Goal: Navigation & Orientation: Find specific page/section

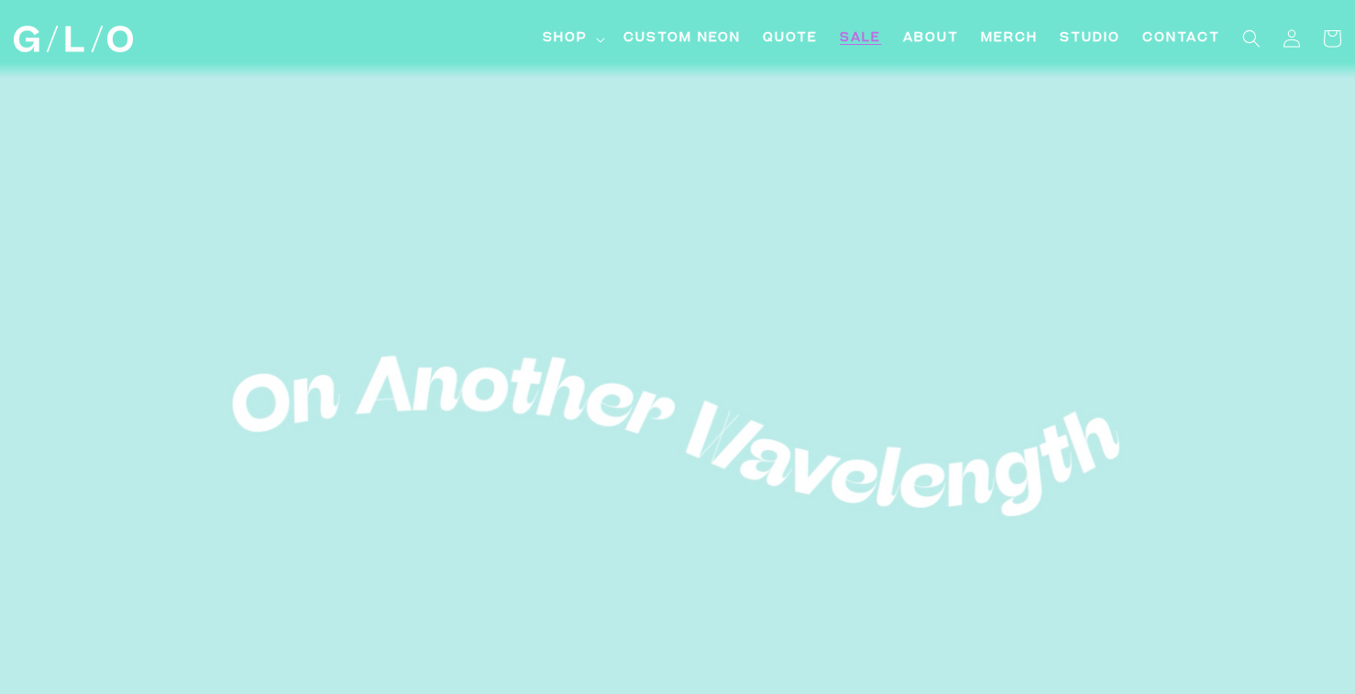
click at [857, 50] on link "SALE" at bounding box center [860, 38] width 63 height 41
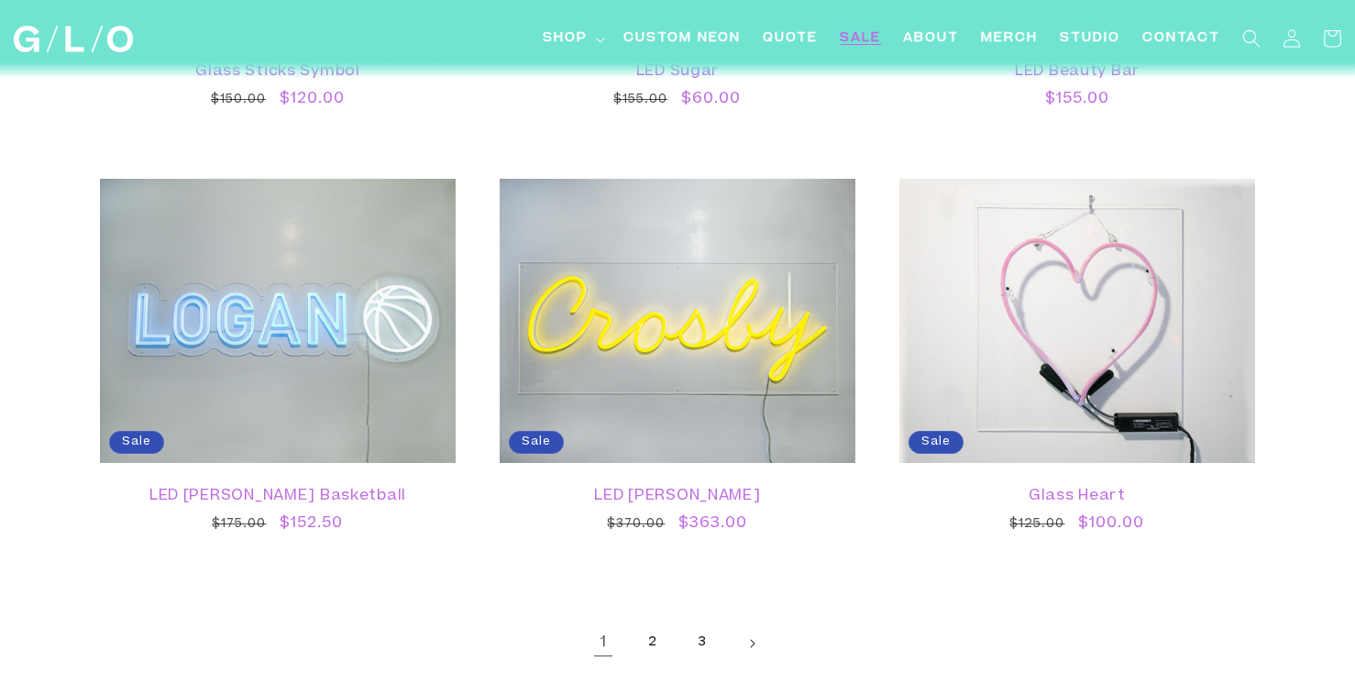
scroll to position [3117, 0]
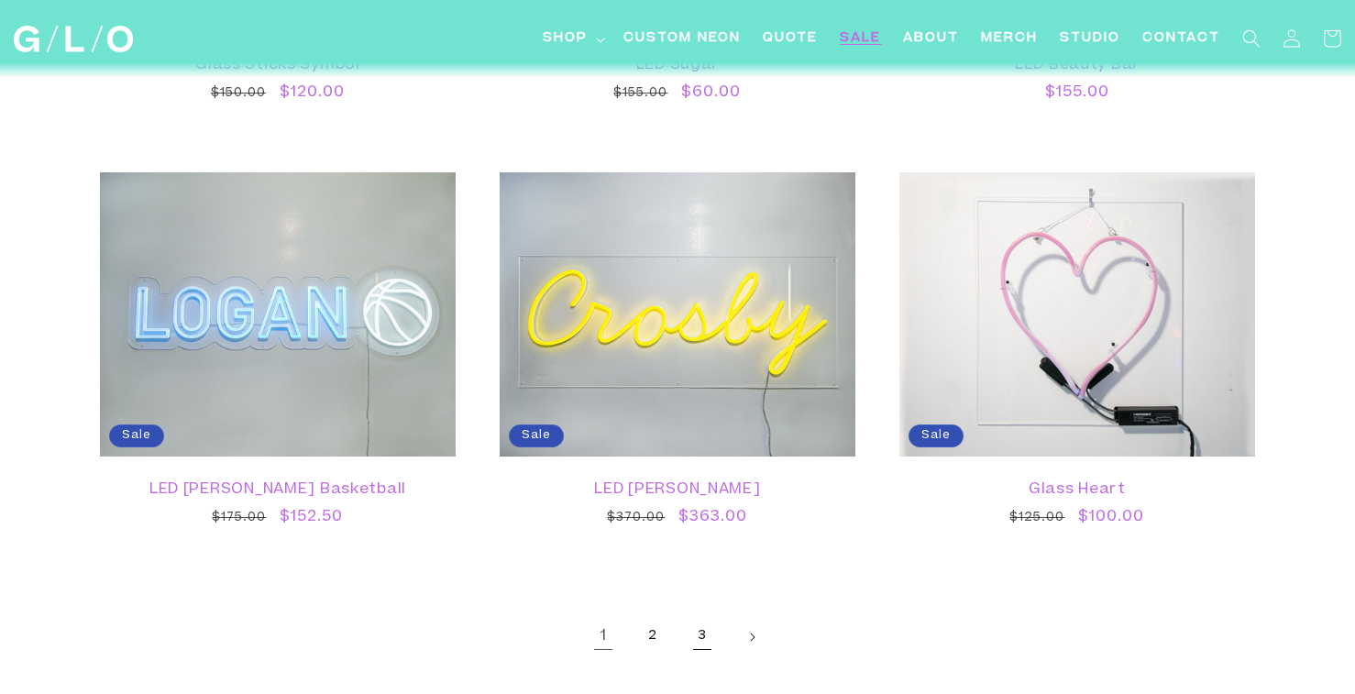
click at [690, 640] on link "3" at bounding box center [702, 637] width 40 height 40
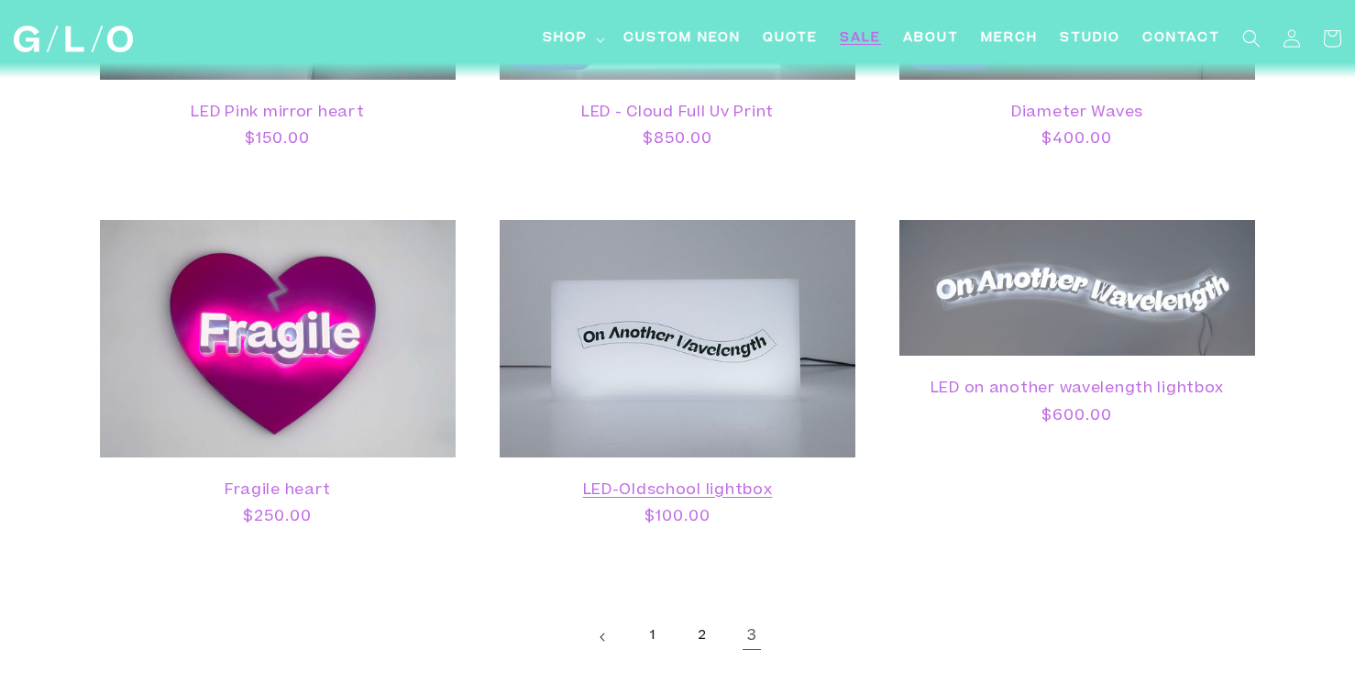
scroll to position [1923, 0]
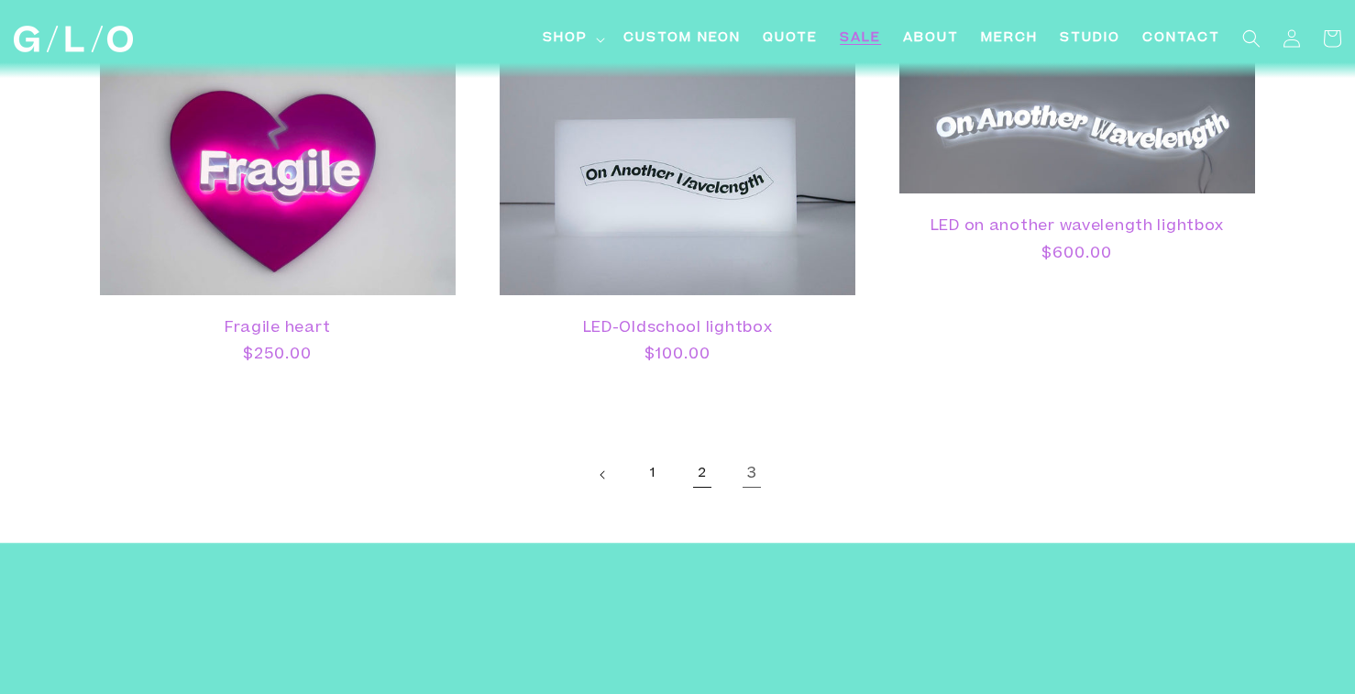
click at [700, 485] on link "2" at bounding box center [702, 475] width 40 height 40
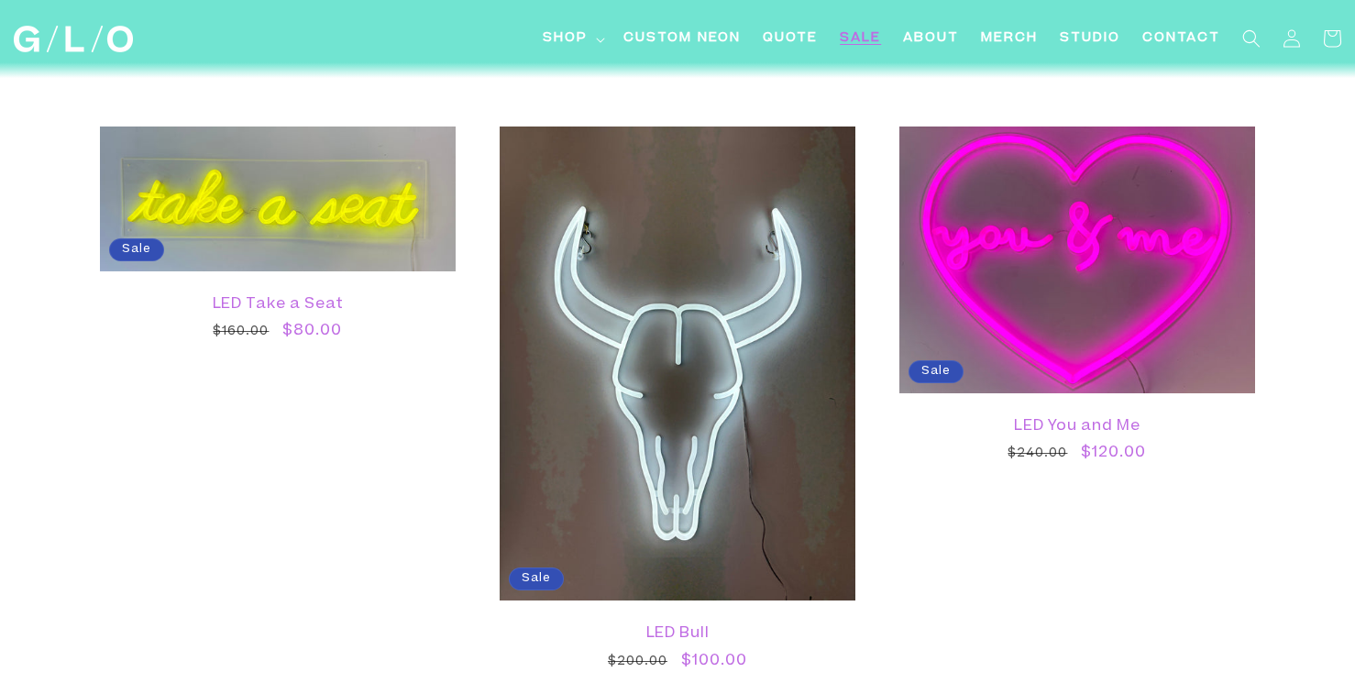
scroll to position [3391, 0]
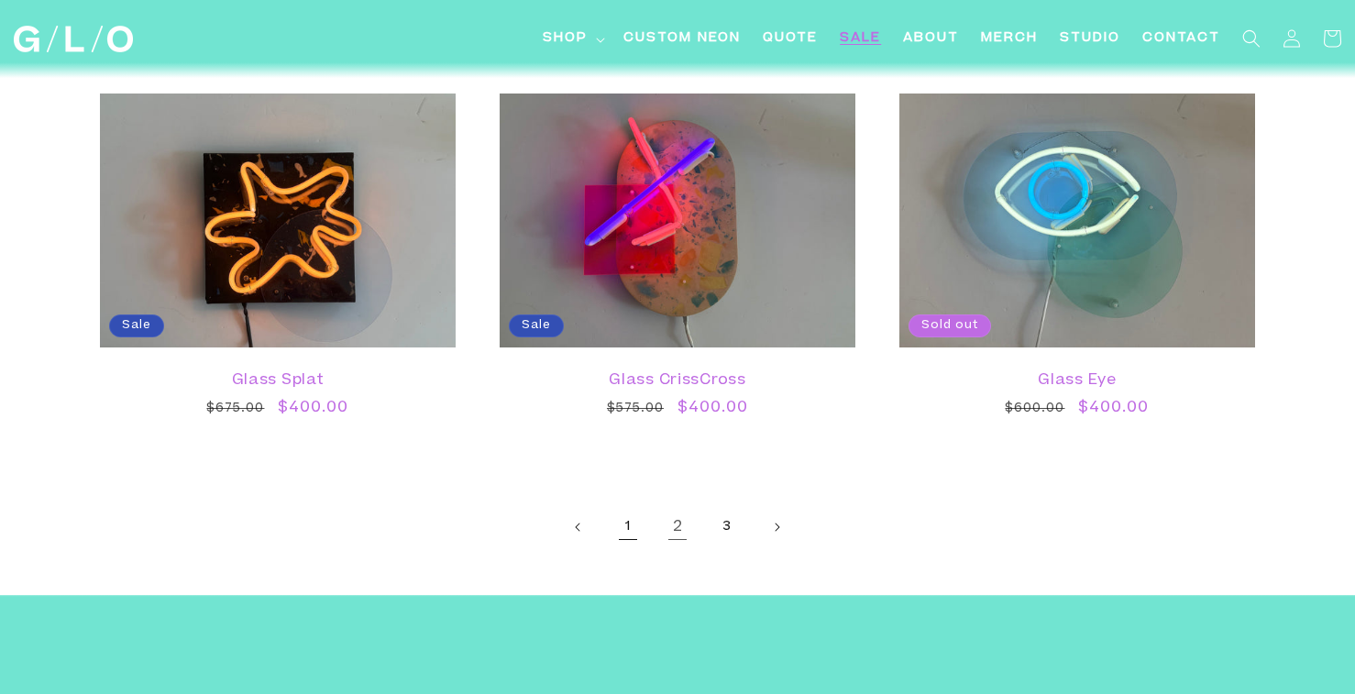
click at [625, 524] on link "1" at bounding box center [628, 527] width 40 height 40
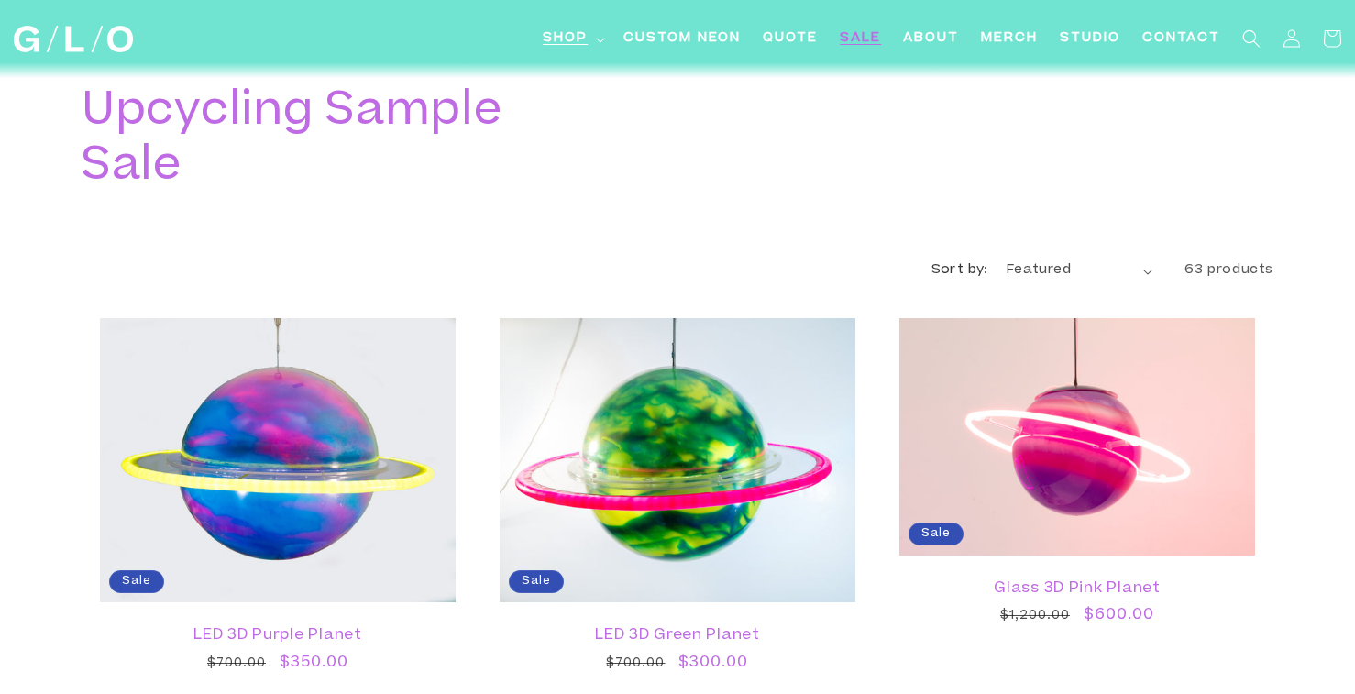
click at [583, 20] on summary "Shop" at bounding box center [572, 38] width 81 height 41
